Goal: Find specific page/section: Find specific page/section

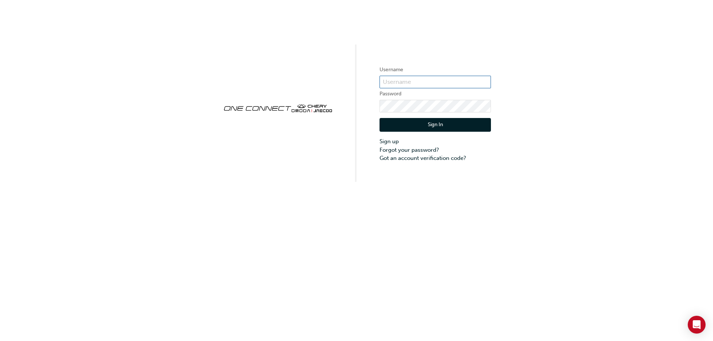
type input "CHAU0724"
click at [442, 128] on button "Sign In" at bounding box center [435, 125] width 111 height 14
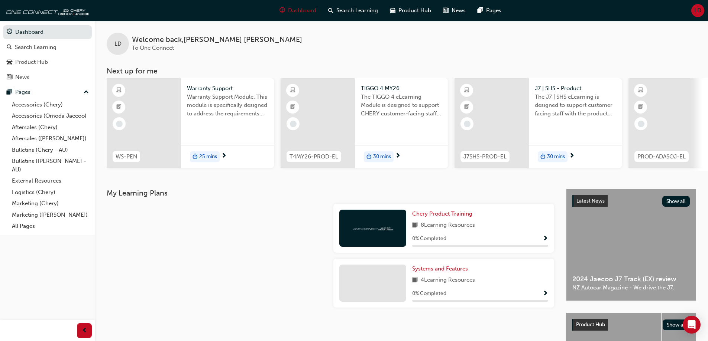
click at [228, 246] on div at bounding box center [217, 231] width 227 height 55
click at [69, 139] on link "Aftersales ([PERSON_NAME])" at bounding box center [50, 139] width 83 height 12
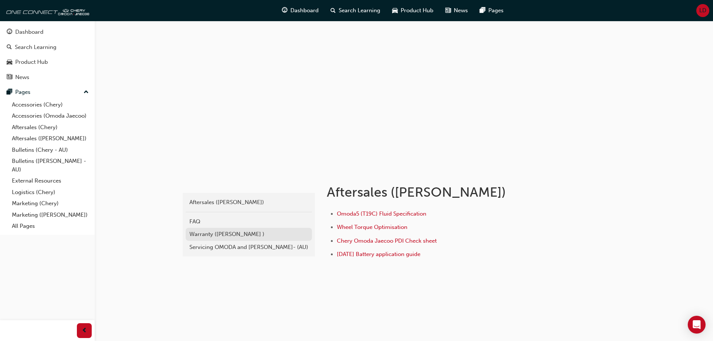
click at [219, 240] on link "Warranty ([PERSON_NAME] )" at bounding box center [249, 234] width 126 height 13
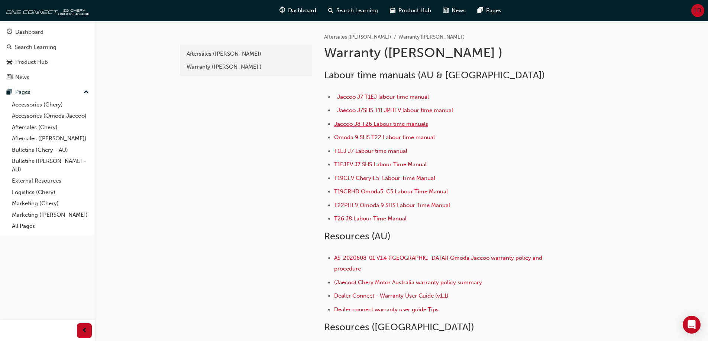
click at [393, 126] on span "Jaecoo J8 T26 Labour time manuals" at bounding box center [381, 124] width 94 height 7
